Goal: Information Seeking & Learning: Learn about a topic

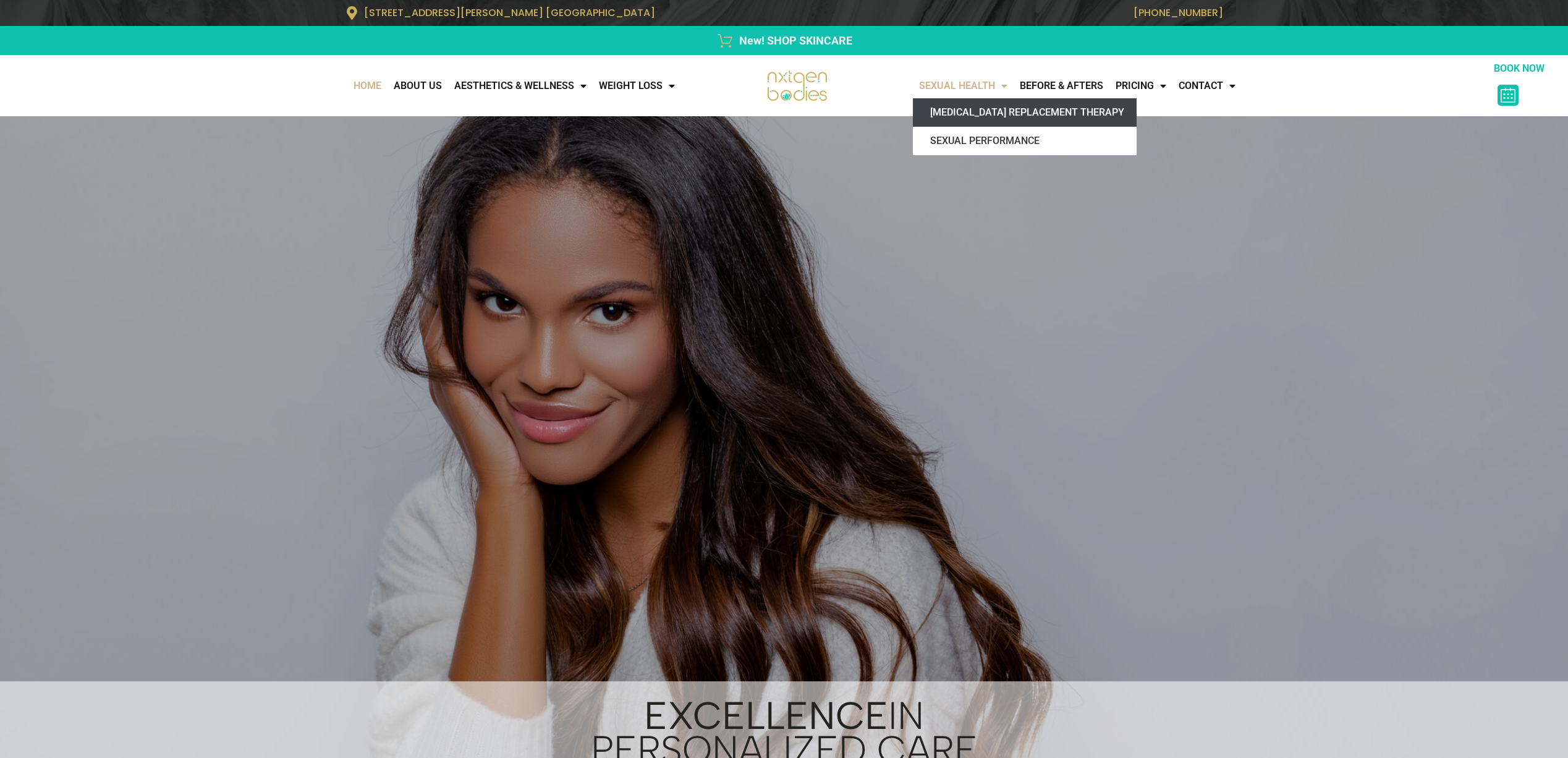
click at [994, 110] on link "[MEDICAL_DATA] Replacement Therapy" at bounding box center [1024, 112] width 223 height 28
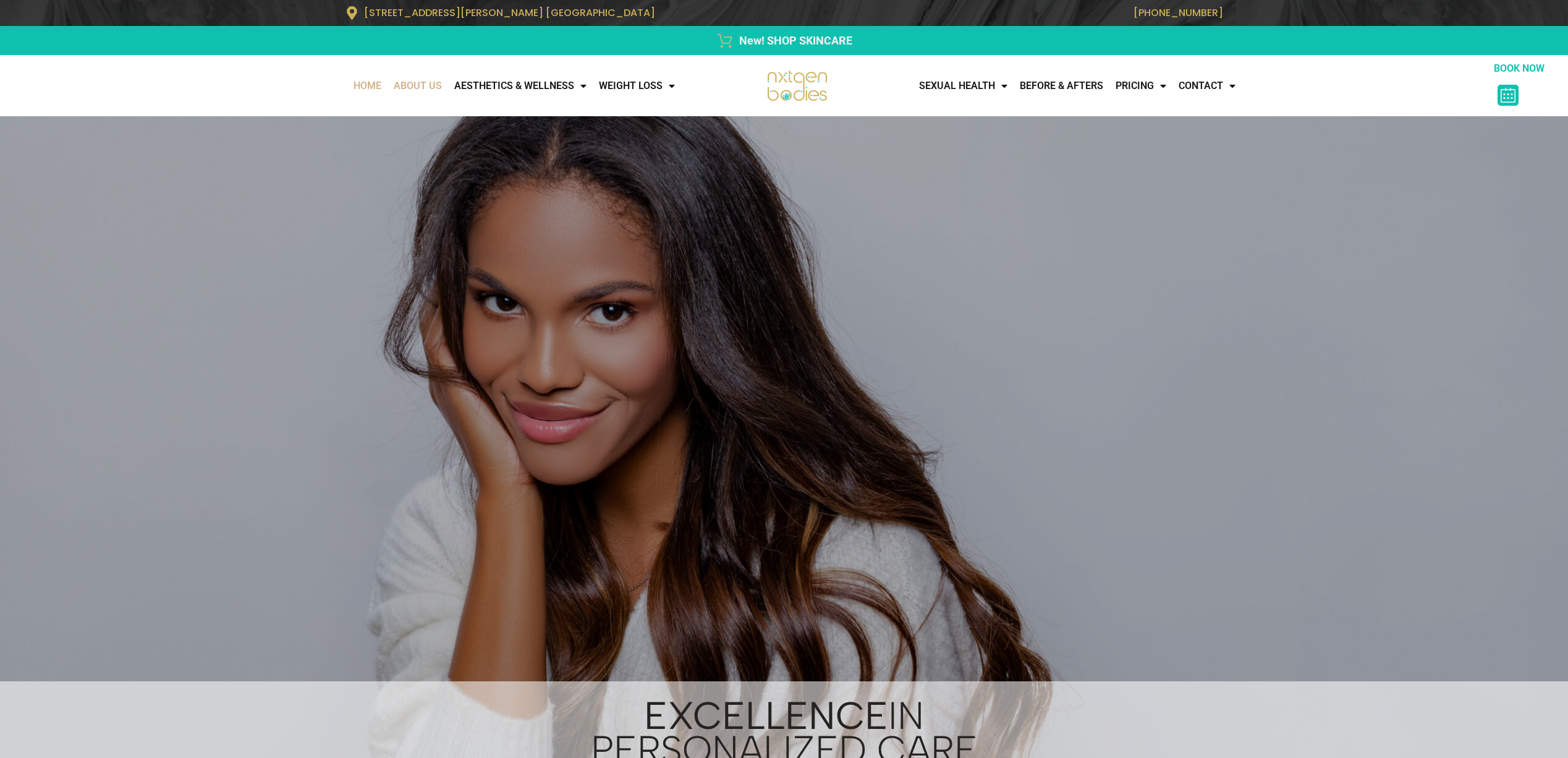
click at [414, 84] on link "About Us" at bounding box center [418, 86] width 61 height 24
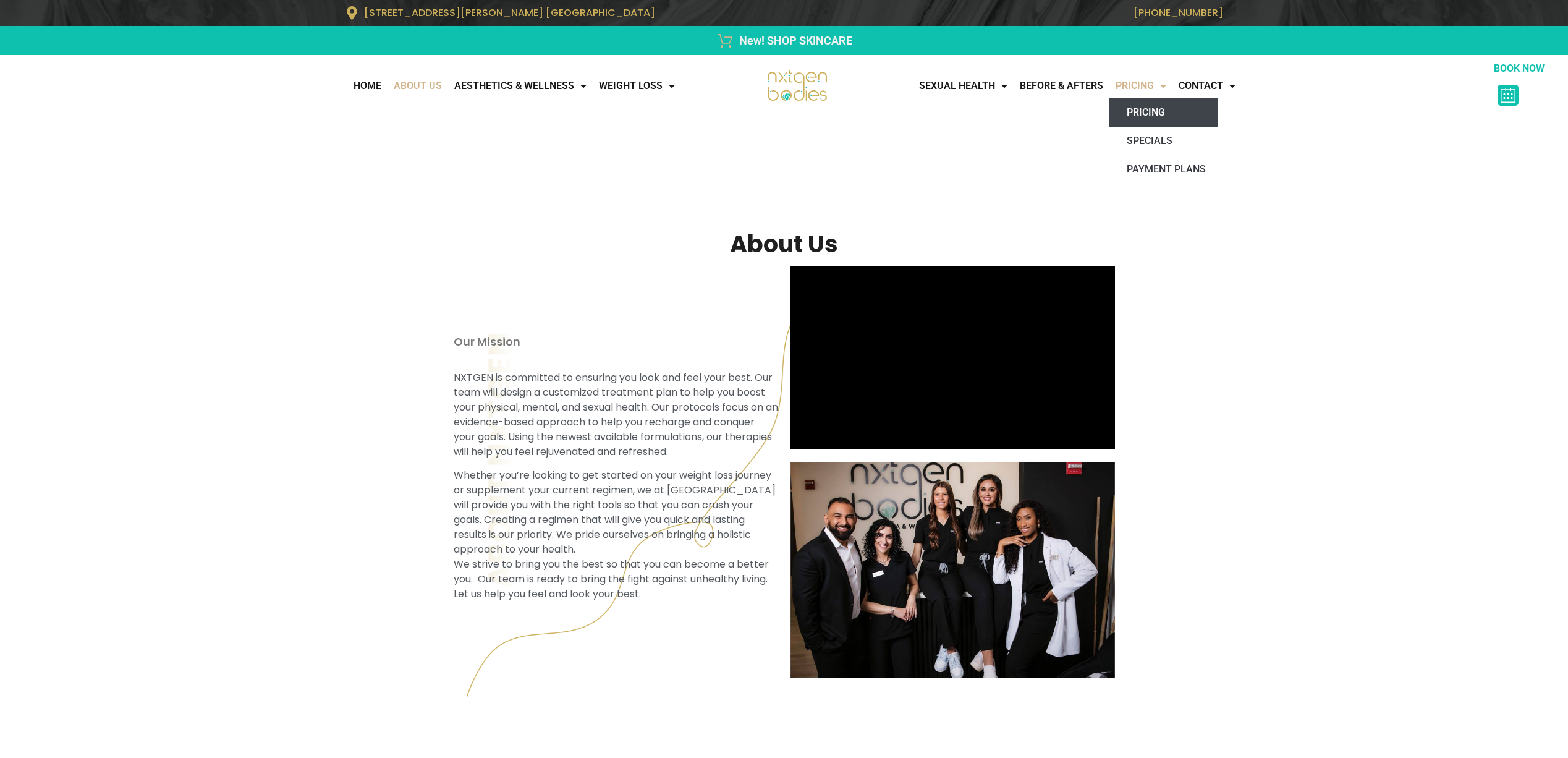
click at [1162, 108] on link "Pricing" at bounding box center [1164, 112] width 109 height 28
